Goal: Transaction & Acquisition: Purchase product/service

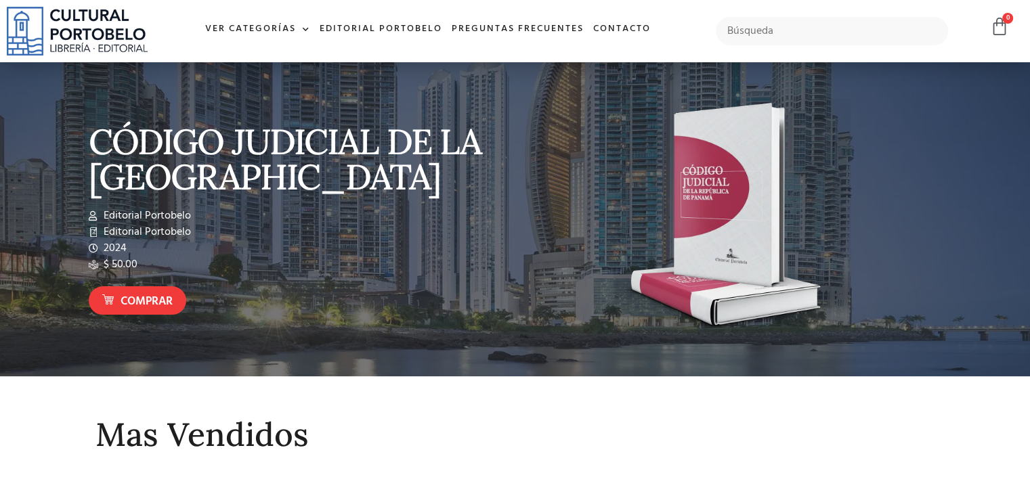
click at [748, 29] on input "text" at bounding box center [832, 31] width 232 height 28
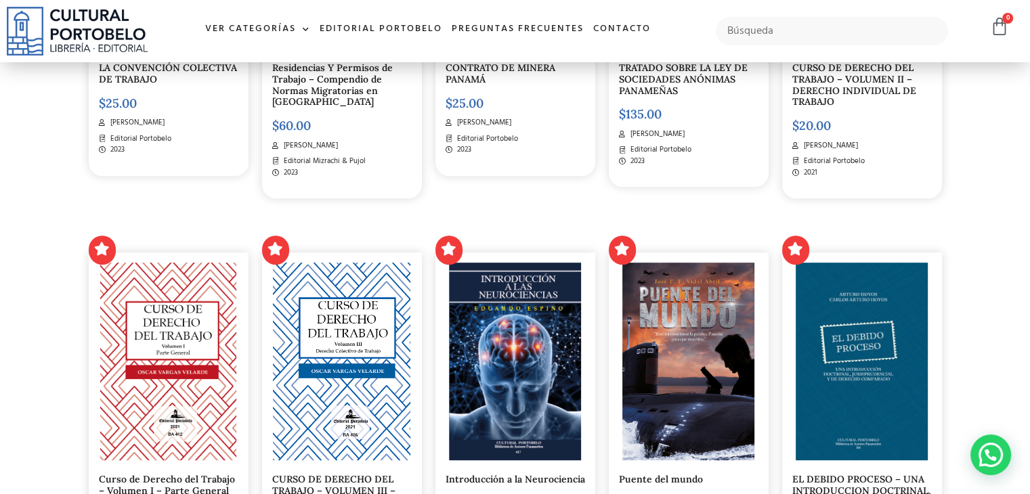
scroll to position [339, 0]
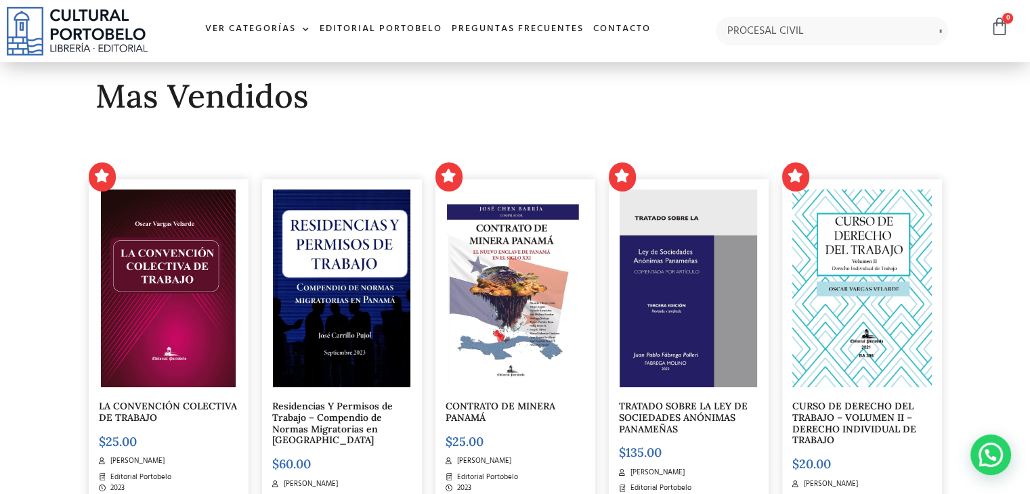
type input "PROCESAL CIVIL"
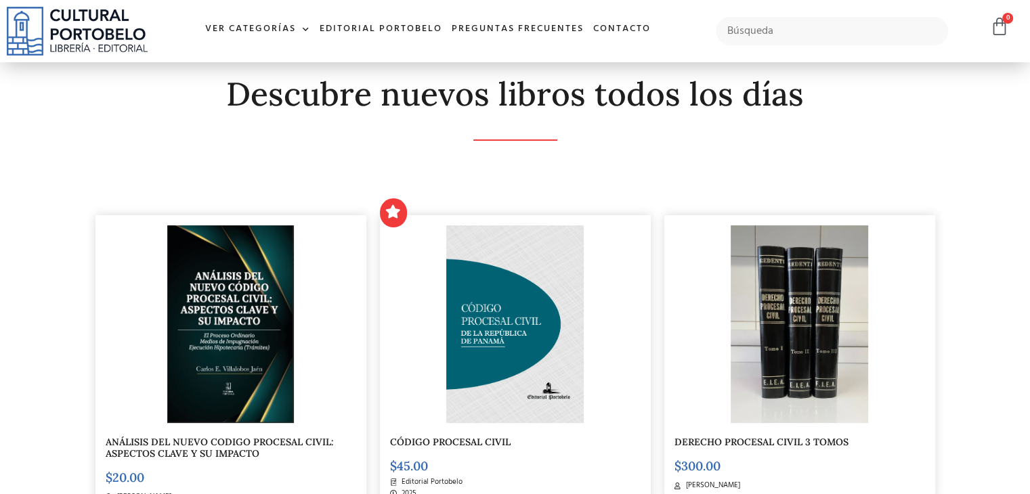
scroll to position [203, 0]
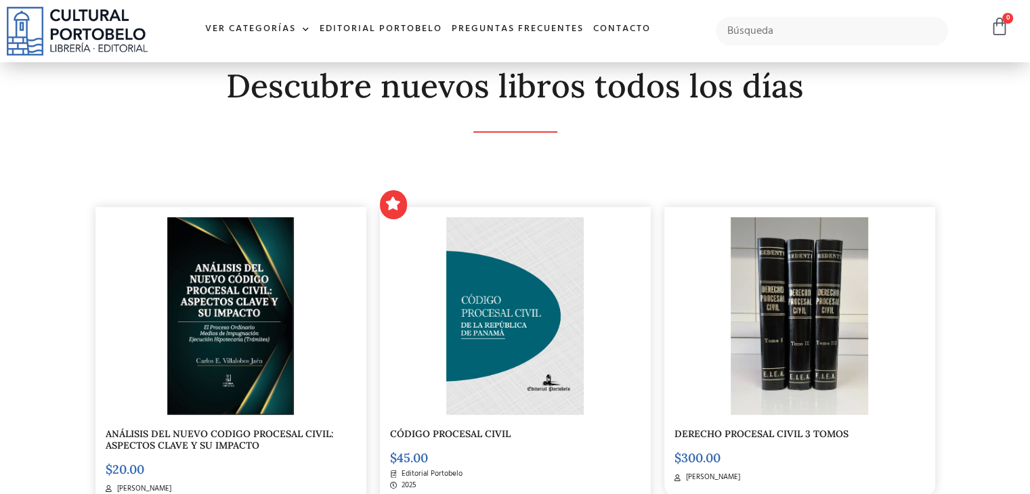
click at [509, 318] on img at bounding box center [514, 316] width 137 height 198
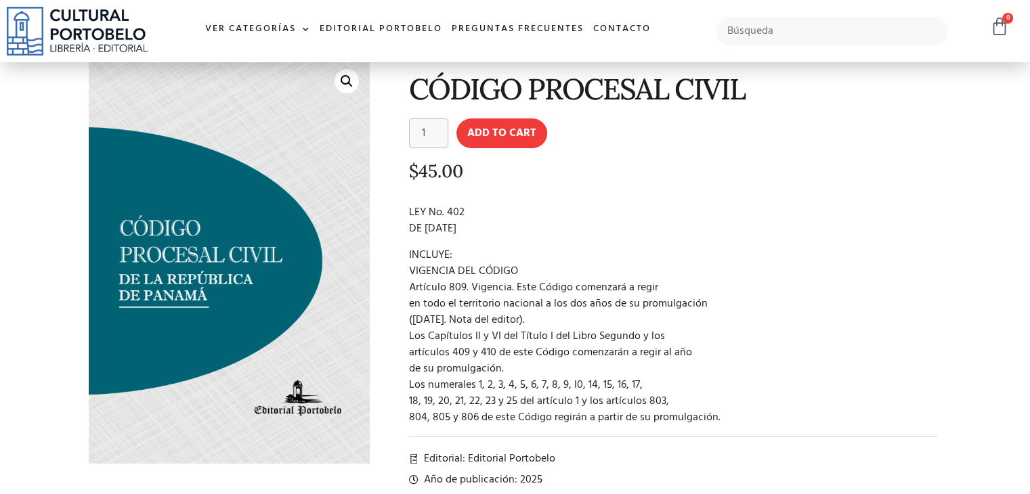
scroll to position [135, 0]
